Goal: Task Accomplishment & Management: Use online tool/utility

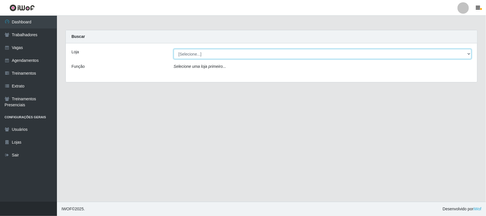
drag, startPoint x: 0, startPoint y: 0, endPoint x: 285, endPoint y: 53, distance: 289.7
click at [285, 53] on select "[Selecione...] Nordestão - [GEOGRAPHIC_DATA]" at bounding box center [323, 54] width 298 height 10
select select "420"
click at [174, 49] on select "[Selecione...] Nordestão - [GEOGRAPHIC_DATA]" at bounding box center [323, 54] width 298 height 10
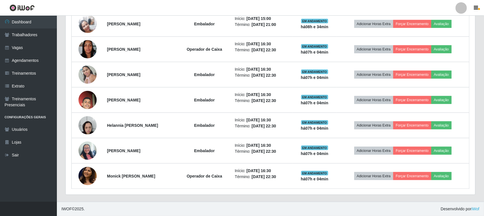
scroll to position [284479, 284187]
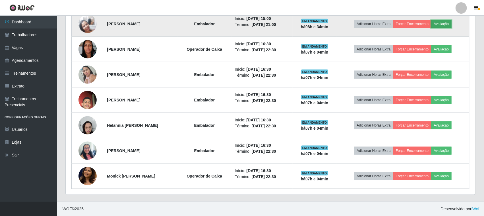
click at [452, 24] on button "Avaliação" at bounding box center [442, 24] width 20 height 8
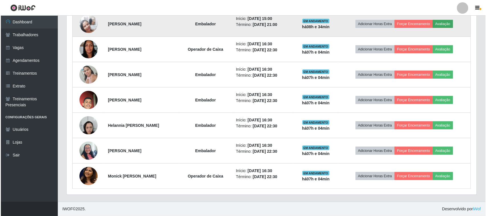
scroll to position [118, 406]
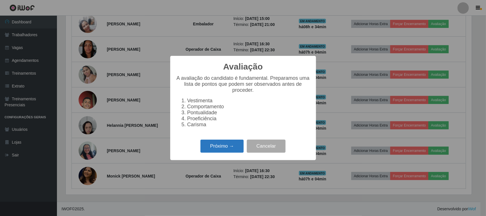
click at [218, 151] on button "Próximo →" at bounding box center [221, 145] width 43 height 13
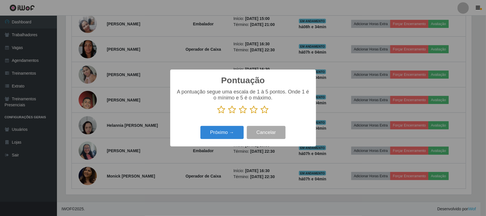
click at [263, 107] on icon at bounding box center [265, 109] width 8 height 9
click at [261, 114] on input "radio" at bounding box center [261, 114] width 0 height 0
click at [224, 134] on button "Próximo →" at bounding box center [221, 132] width 43 height 13
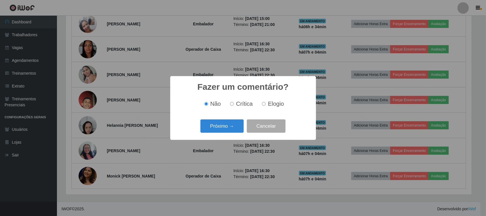
click at [273, 105] on span "Elogio" at bounding box center [276, 103] width 16 height 6
click at [266, 105] on input "Elogio" at bounding box center [264, 104] width 4 height 4
radio input "true"
click at [225, 127] on button "Próximo →" at bounding box center [221, 125] width 43 height 13
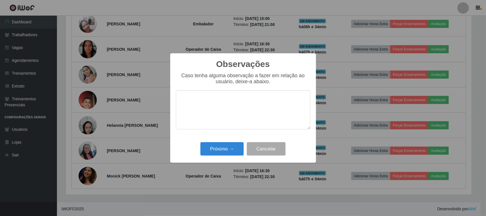
click at [255, 108] on textarea at bounding box center [243, 109] width 134 height 39
type textarea "PONTUAL"
click at [236, 145] on button "Próximo →" at bounding box center [221, 148] width 43 height 13
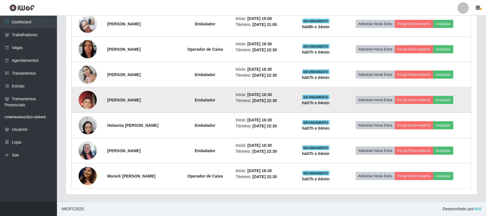
scroll to position [118, 410]
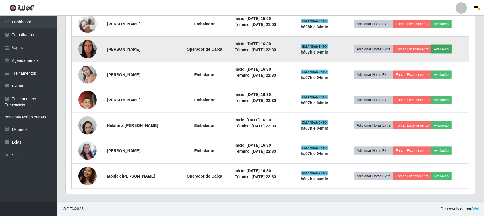
click at [443, 46] on button "Avaliação" at bounding box center [442, 49] width 20 height 8
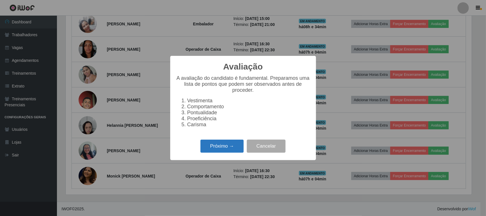
click at [228, 150] on button "Próximo →" at bounding box center [221, 145] width 43 height 13
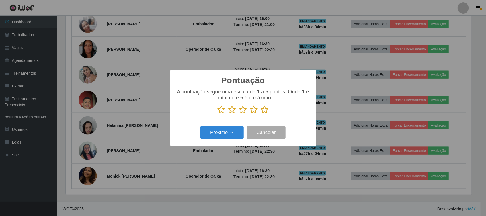
click at [267, 111] on icon at bounding box center [265, 109] width 8 height 9
click at [261, 114] on input "radio" at bounding box center [261, 114] width 0 height 0
click at [235, 129] on button "Próximo →" at bounding box center [221, 132] width 43 height 13
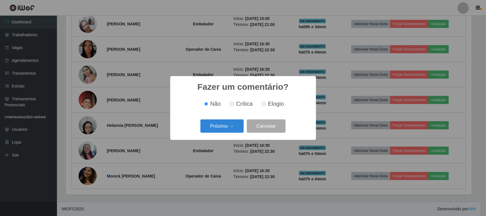
click at [270, 100] on span "Elogio" at bounding box center [276, 103] width 16 height 6
click at [266, 102] on input "Elogio" at bounding box center [264, 104] width 4 height 4
radio input "true"
click at [235, 123] on button "Próximo →" at bounding box center [221, 125] width 43 height 13
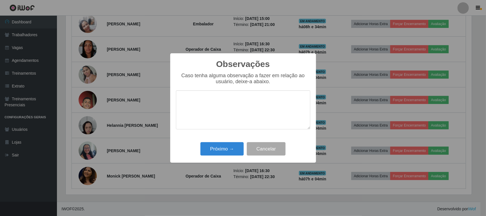
click at [264, 99] on textarea at bounding box center [243, 109] width 134 height 39
type textarea "PONTUAL"
click at [222, 153] on button "Próximo →" at bounding box center [221, 148] width 43 height 13
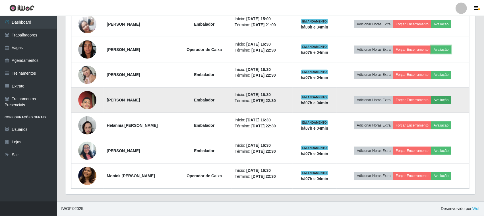
scroll to position [118, 410]
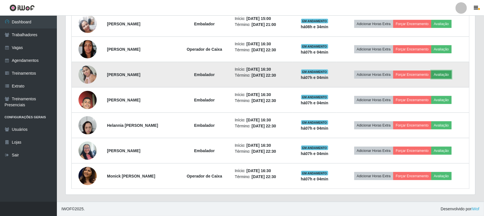
click at [451, 73] on button "Avaliação" at bounding box center [442, 75] width 20 height 8
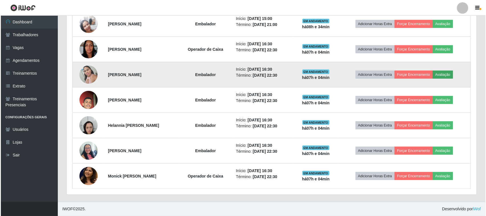
scroll to position [118, 406]
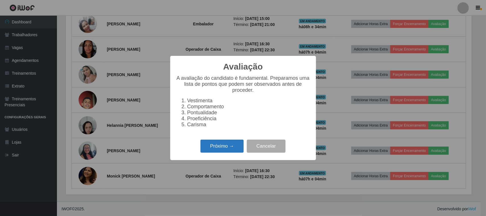
click at [227, 146] on button "Próximo →" at bounding box center [221, 145] width 43 height 13
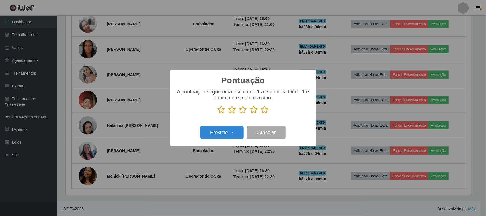
scroll to position [284479, 284191]
click at [265, 110] on icon at bounding box center [265, 109] width 8 height 9
click at [261, 114] on input "radio" at bounding box center [261, 114] width 0 height 0
click at [238, 130] on button "Próximo →" at bounding box center [221, 132] width 43 height 13
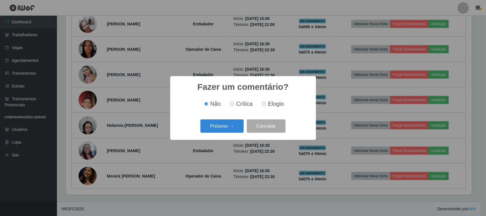
click at [275, 105] on span "Elogio" at bounding box center [276, 103] width 16 height 6
click at [266, 105] on input "Elogio" at bounding box center [264, 104] width 4 height 4
radio input "true"
click at [234, 125] on button "Próximo →" at bounding box center [221, 125] width 43 height 13
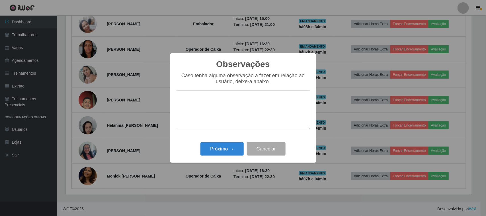
click at [259, 109] on textarea at bounding box center [243, 109] width 134 height 39
type textarea "PONTUAL"
click at [226, 153] on button "Próximo →" at bounding box center [221, 148] width 43 height 13
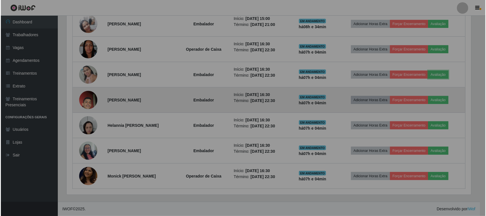
scroll to position [118, 410]
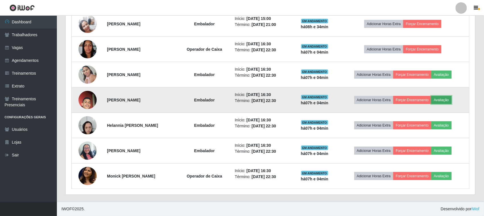
click at [448, 98] on button "Avaliação" at bounding box center [442, 100] width 20 height 8
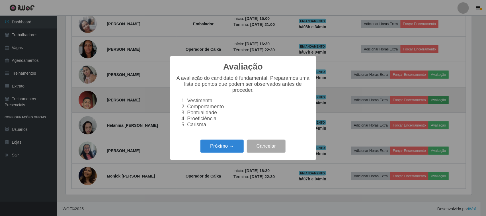
scroll to position [118, 406]
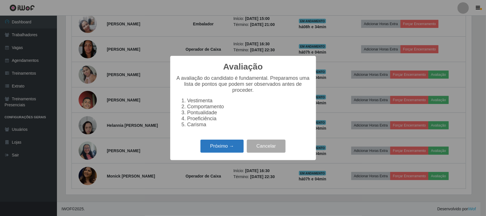
click at [230, 153] on button "Próximo →" at bounding box center [221, 145] width 43 height 13
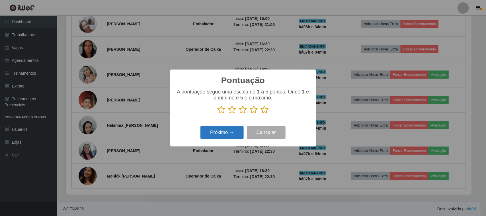
scroll to position [284479, 284191]
click at [262, 112] on icon at bounding box center [265, 109] width 8 height 9
click at [261, 114] on input "radio" at bounding box center [261, 114] width 0 height 0
click at [232, 131] on button "Próximo →" at bounding box center [221, 132] width 43 height 13
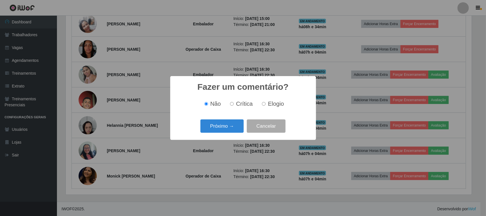
click at [276, 97] on div "Não Crítica Elogio" at bounding box center [243, 103] width 134 height 17
click at [269, 106] on span "Elogio" at bounding box center [276, 103] width 16 height 6
click at [266, 106] on input "Elogio" at bounding box center [264, 104] width 4 height 4
radio input "true"
click at [228, 124] on button "Próximo →" at bounding box center [221, 125] width 43 height 13
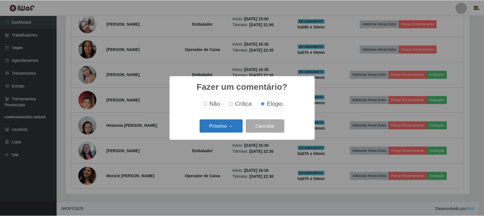
scroll to position [0, 0]
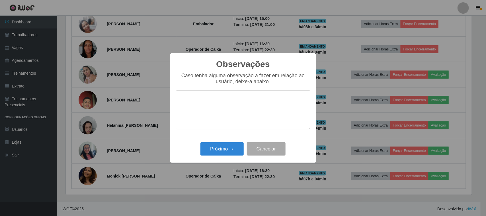
click at [265, 102] on textarea at bounding box center [243, 109] width 134 height 39
type textarea "PONTUAL"
click at [221, 145] on button "Próximo →" at bounding box center [221, 148] width 43 height 13
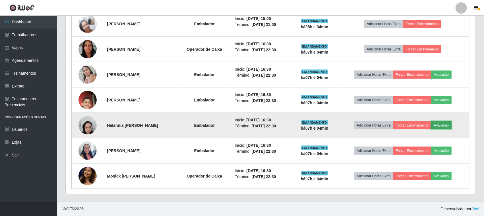
click at [452, 126] on button "Avaliação" at bounding box center [442, 125] width 20 height 8
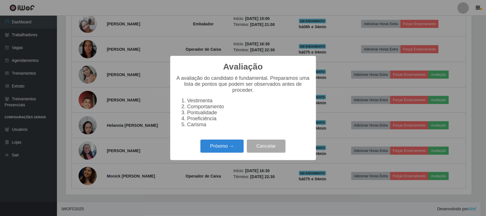
click at [235, 141] on div "Avaliação × A avaliação do candidato é fundamental. Preparamos uma lista de pon…" at bounding box center [243, 108] width 146 height 104
click at [233, 147] on button "Próximo →" at bounding box center [221, 145] width 43 height 13
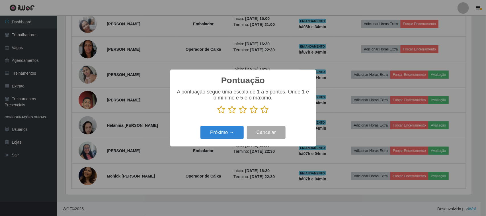
click at [264, 112] on icon at bounding box center [265, 109] width 8 height 9
click at [261, 114] on input "radio" at bounding box center [261, 114] width 0 height 0
click at [216, 140] on div "Próximo → Cancelar" at bounding box center [243, 132] width 134 height 16
click at [221, 130] on button "Próximo →" at bounding box center [221, 132] width 43 height 13
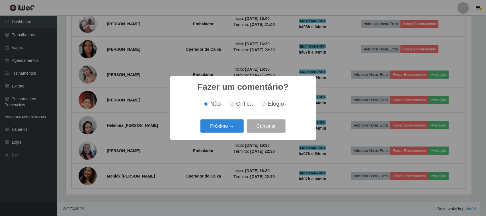
click at [271, 104] on span "Elogio" at bounding box center [276, 103] width 16 height 6
click at [266, 104] on input "Elogio" at bounding box center [264, 104] width 4 height 4
radio input "true"
click at [234, 125] on button "Próximo →" at bounding box center [221, 125] width 43 height 13
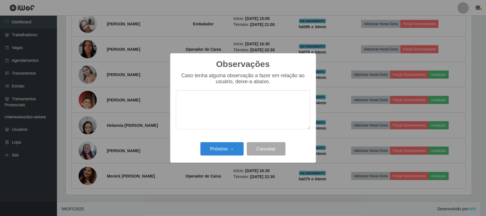
click at [257, 106] on textarea at bounding box center [243, 109] width 134 height 39
type textarea "PONTUAL"
click at [233, 155] on button "Próximo →" at bounding box center [221, 148] width 43 height 13
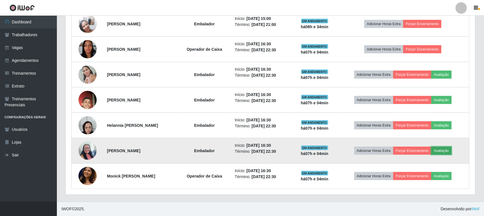
click at [443, 149] on button "Avaliação" at bounding box center [442, 151] width 20 height 8
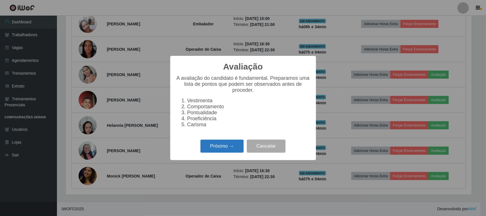
click at [233, 149] on button "Próximo →" at bounding box center [221, 145] width 43 height 13
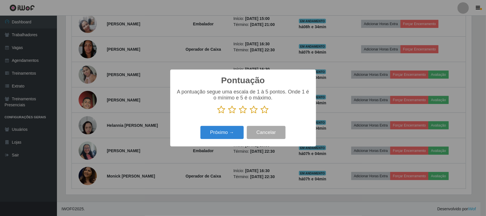
click at [265, 113] on icon at bounding box center [265, 109] width 8 height 9
click at [261, 114] on input "radio" at bounding box center [261, 114] width 0 height 0
click at [233, 129] on button "Próximo →" at bounding box center [221, 132] width 43 height 13
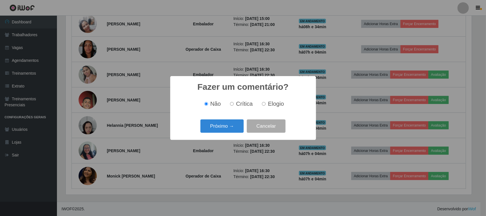
click at [264, 104] on input "Elogio" at bounding box center [264, 104] width 4 height 4
radio input "true"
click at [229, 125] on button "Próximo →" at bounding box center [221, 125] width 43 height 13
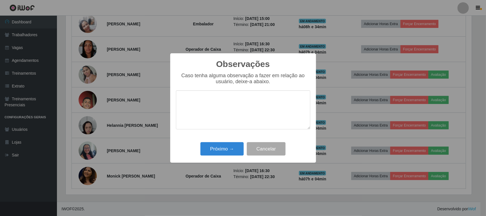
click at [259, 107] on textarea at bounding box center [243, 109] width 134 height 39
type textarea "PONTUAL"
click at [235, 154] on button "Próximo →" at bounding box center [221, 148] width 43 height 13
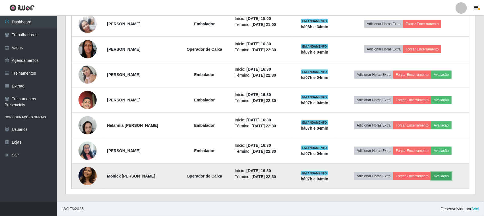
click at [452, 175] on button "Avaliação" at bounding box center [442, 176] width 20 height 8
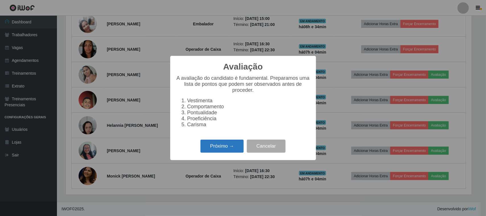
click at [217, 146] on button "Próximo →" at bounding box center [221, 145] width 43 height 13
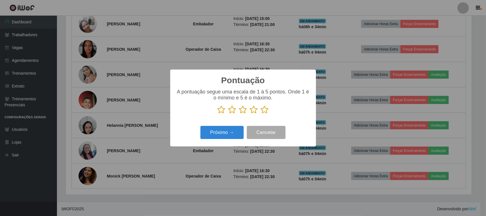
click at [269, 113] on p at bounding box center [243, 109] width 134 height 9
click at [260, 110] on p at bounding box center [243, 109] width 134 height 9
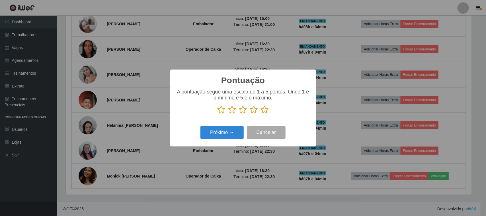
click at [264, 109] on icon at bounding box center [265, 109] width 8 height 9
click at [261, 114] on input "radio" at bounding box center [261, 114] width 0 height 0
click at [237, 127] on button "Próximo →" at bounding box center [221, 132] width 43 height 13
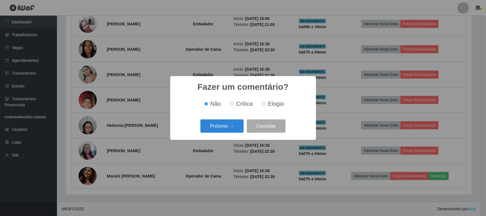
click at [269, 105] on span "Elogio" at bounding box center [276, 103] width 16 height 6
click at [266, 105] on input "Elogio" at bounding box center [264, 104] width 4 height 4
radio input "true"
click at [228, 127] on button "Próximo →" at bounding box center [221, 125] width 43 height 13
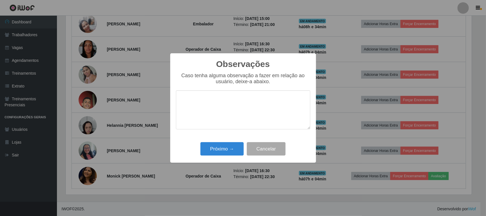
click at [265, 105] on textarea at bounding box center [243, 109] width 134 height 39
type textarea "PONTUAL"
click at [236, 146] on button "Próximo →" at bounding box center [221, 148] width 43 height 13
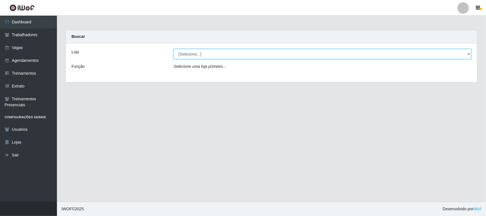
drag, startPoint x: 291, startPoint y: 53, endPoint x: 289, endPoint y: 57, distance: 4.7
click at [291, 53] on select "[Selecione...] Nordestão - [GEOGRAPHIC_DATA]" at bounding box center [323, 54] width 298 height 10
click at [174, 49] on select "[Selecione...] Nordestão - [GEOGRAPHIC_DATA]" at bounding box center [323, 54] width 298 height 10
click at [299, 54] on select "[Selecione...] Nordestão - [GEOGRAPHIC_DATA]" at bounding box center [323, 54] width 298 height 10
select select "420"
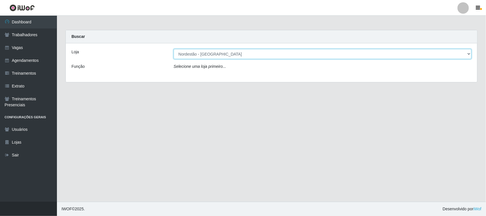
click at [174, 49] on select "[Selecione...] Nordestão - [GEOGRAPHIC_DATA]" at bounding box center [323, 54] width 298 height 10
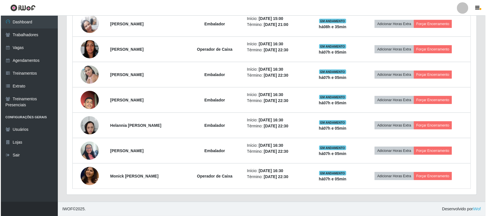
scroll to position [239, 0]
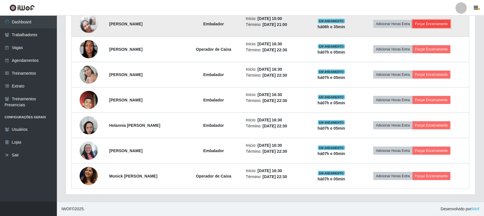
click at [441, 23] on button "Forçar Encerramento" at bounding box center [432, 24] width 38 height 8
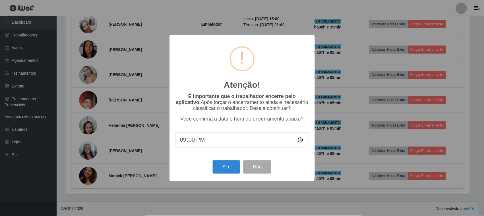
scroll to position [118, 406]
click at [220, 171] on button "Sim" at bounding box center [227, 166] width 28 height 13
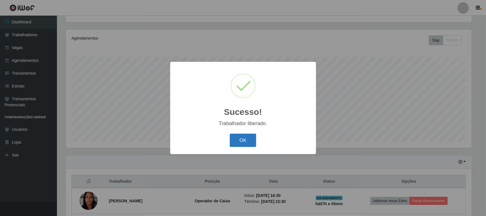
click at [244, 137] on button "OK" at bounding box center [243, 139] width 26 height 13
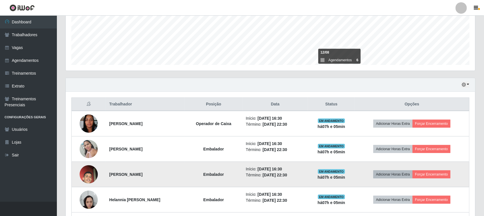
scroll to position [204, 0]
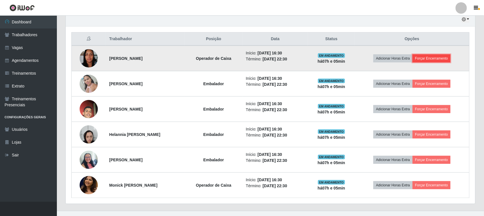
click at [451, 59] on button "Forçar Encerramento" at bounding box center [432, 58] width 38 height 8
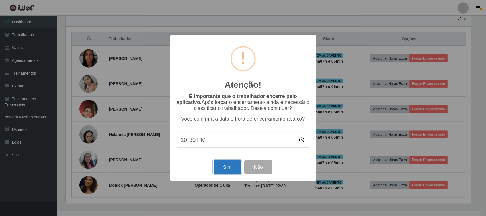
click at [236, 171] on button "Sim" at bounding box center [227, 166] width 28 height 13
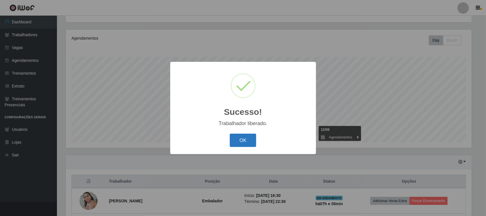
click at [239, 142] on button "OK" at bounding box center [243, 139] width 26 height 13
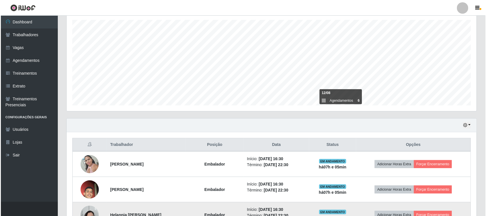
scroll to position [168, 0]
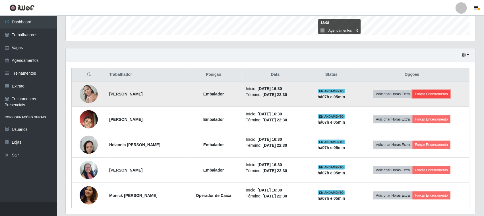
click at [430, 94] on button "Forçar Encerramento" at bounding box center [432, 94] width 38 height 8
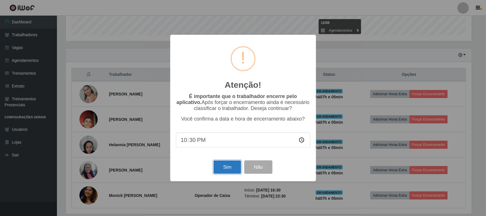
click at [228, 172] on button "Sim" at bounding box center [227, 166] width 28 height 13
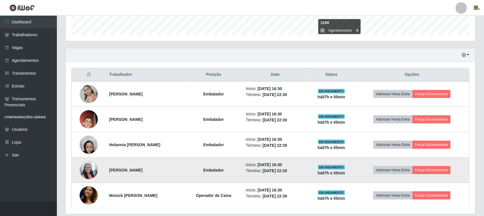
scroll to position [0, 0]
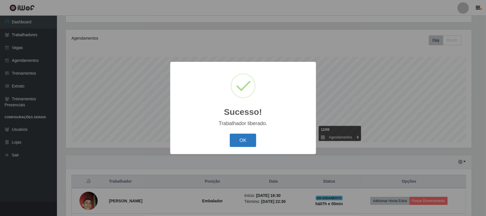
click at [234, 141] on button "OK" at bounding box center [243, 139] width 26 height 13
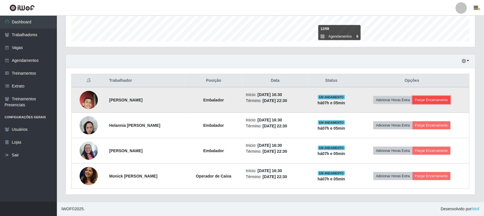
click at [439, 98] on button "Forçar Encerramento" at bounding box center [432, 100] width 38 height 8
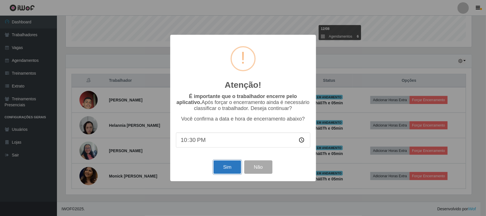
click at [223, 169] on button "Sim" at bounding box center [227, 166] width 28 height 13
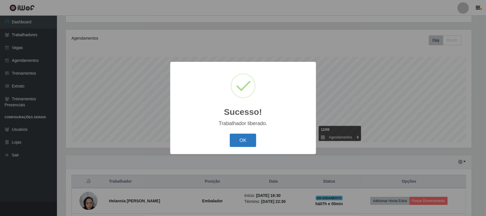
click at [241, 136] on button "OK" at bounding box center [243, 139] width 26 height 13
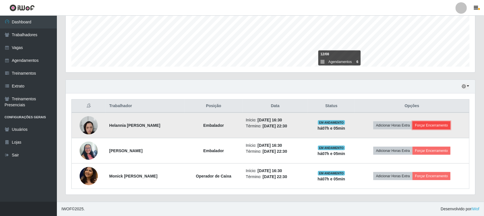
click at [433, 125] on button "Forçar Encerramento" at bounding box center [432, 125] width 38 height 8
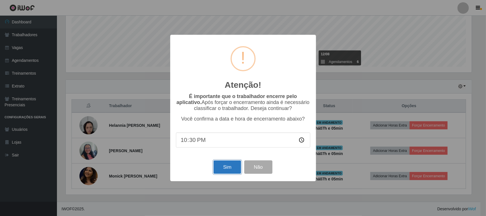
click at [231, 168] on button "Sim" at bounding box center [227, 166] width 28 height 13
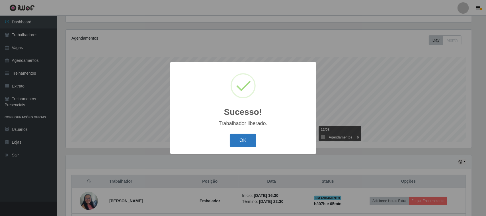
click at [252, 137] on button "OK" at bounding box center [243, 139] width 26 height 13
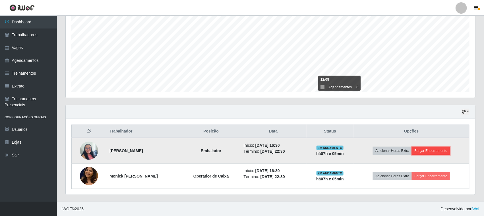
click at [437, 149] on button "Forçar Encerramento" at bounding box center [431, 151] width 38 height 8
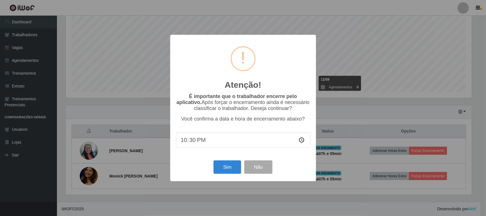
click at [231, 162] on div "Sim Não" at bounding box center [243, 167] width 134 height 16
click at [231, 165] on button "Sim" at bounding box center [227, 166] width 28 height 13
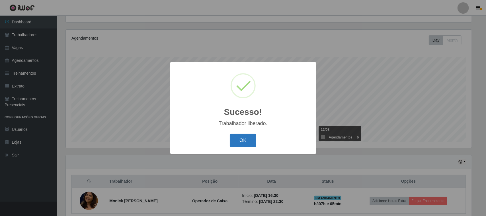
click at [243, 137] on button "OK" at bounding box center [243, 139] width 26 height 13
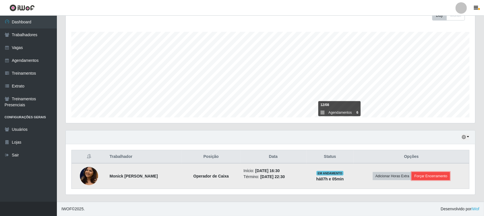
click at [418, 177] on button "Forçar Encerramento" at bounding box center [431, 176] width 38 height 8
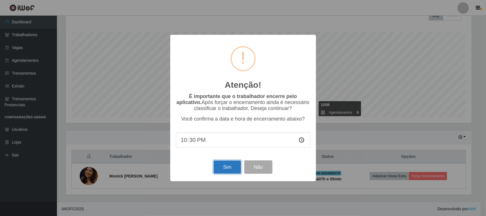
click at [233, 168] on button "Sim" at bounding box center [227, 166] width 28 height 13
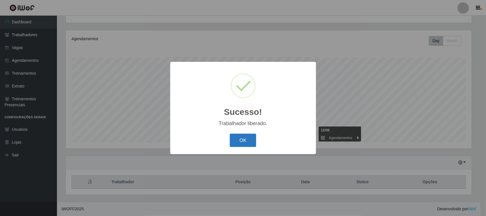
click at [248, 144] on button "OK" at bounding box center [243, 139] width 26 height 13
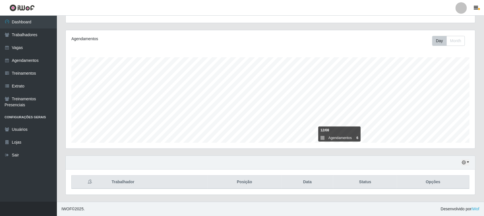
click at [470, 161] on div "Hoje 1 dia 3 dias 1 Semana Não encerrados" at bounding box center [271, 163] width 410 height 14
click at [465, 163] on icon "button" at bounding box center [464, 162] width 4 height 4
click at [447, 117] on button "1 dia" at bounding box center [446, 117] width 45 height 12
